Goal: Use online tool/utility: Utilize a website feature to perform a specific function

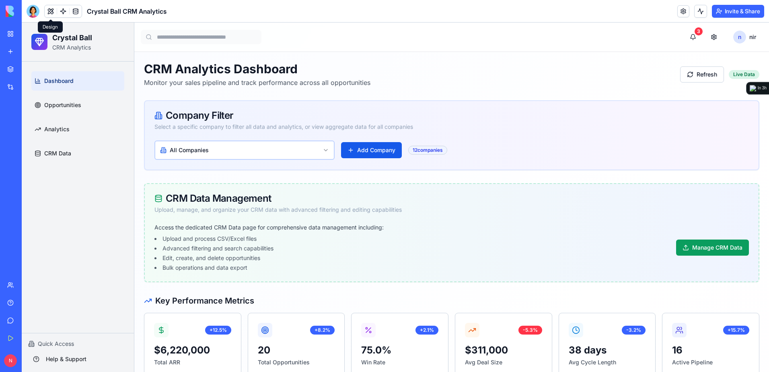
click at [51, 14] on button at bounding box center [51, 11] width 12 height 12
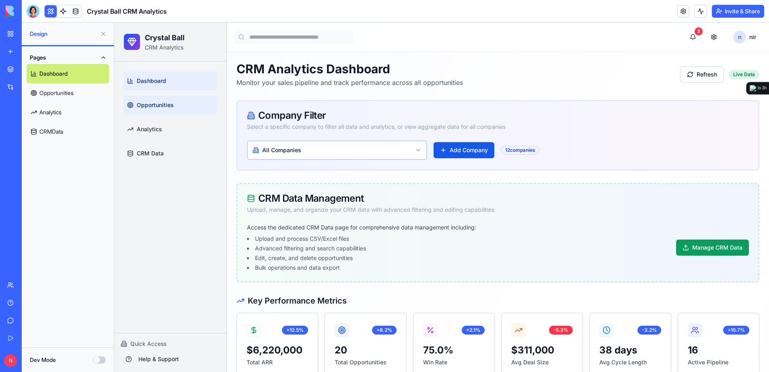
click at [145, 109] on link "Opportunities" at bounding box center [170, 104] width 93 height 19
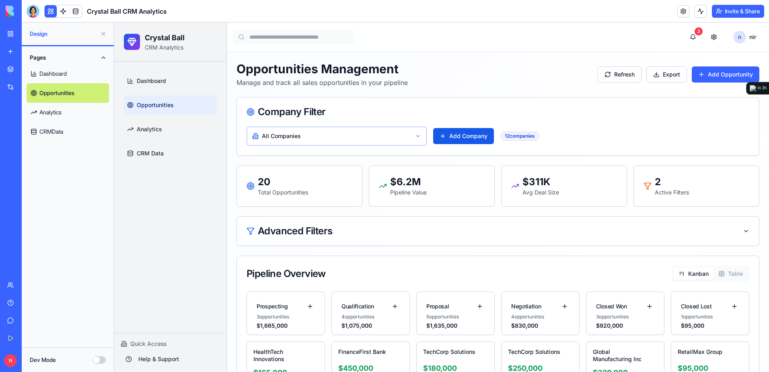
click at [63, 11] on link at bounding box center [63, 11] width 12 height 12
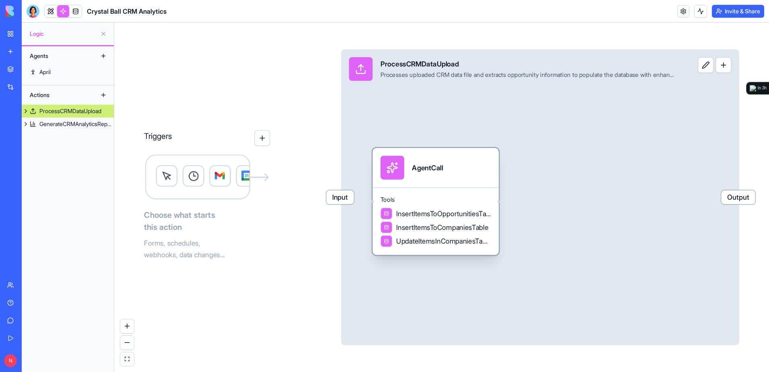
click at [448, 212] on span "InsertItemsToOpportunitiesTable" at bounding box center [443, 213] width 95 height 10
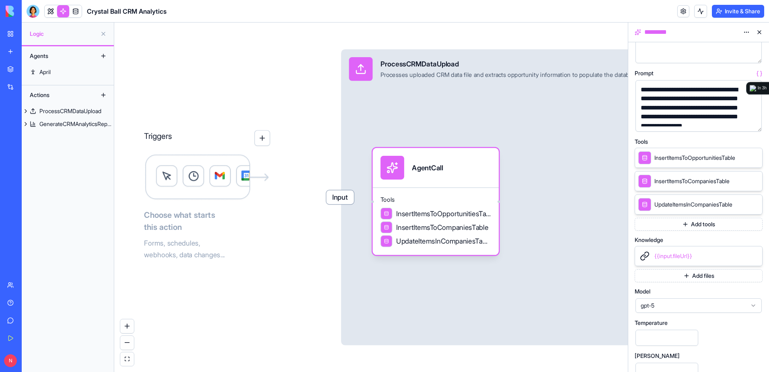
scroll to position [80, 0]
click at [672, 251] on span "{{input.fileUrl}}" at bounding box center [674, 254] width 38 height 7
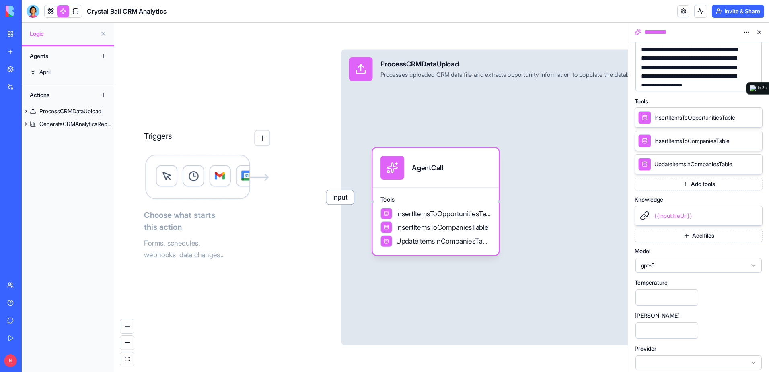
scroll to position [125, 0]
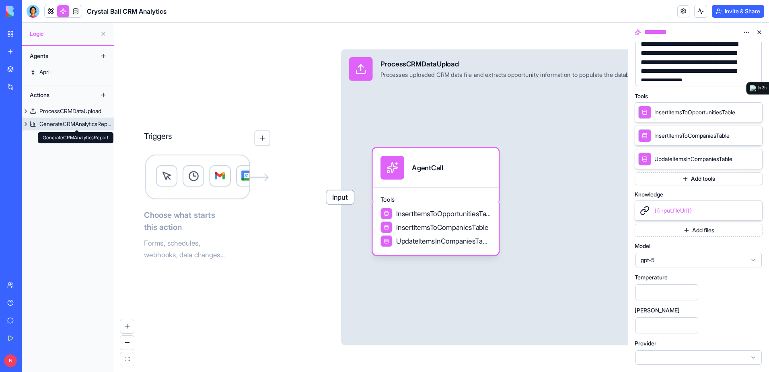
click at [102, 126] on div "GenerateCRMAnalyticsReport" at bounding box center [76, 124] width 74 height 8
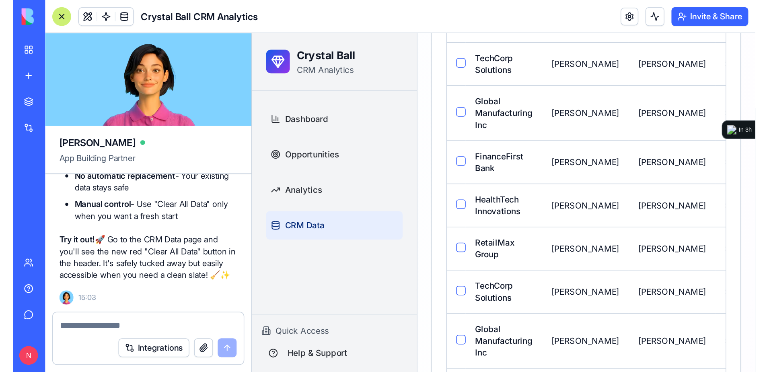
scroll to position [7320, 0]
